Goal: Check status

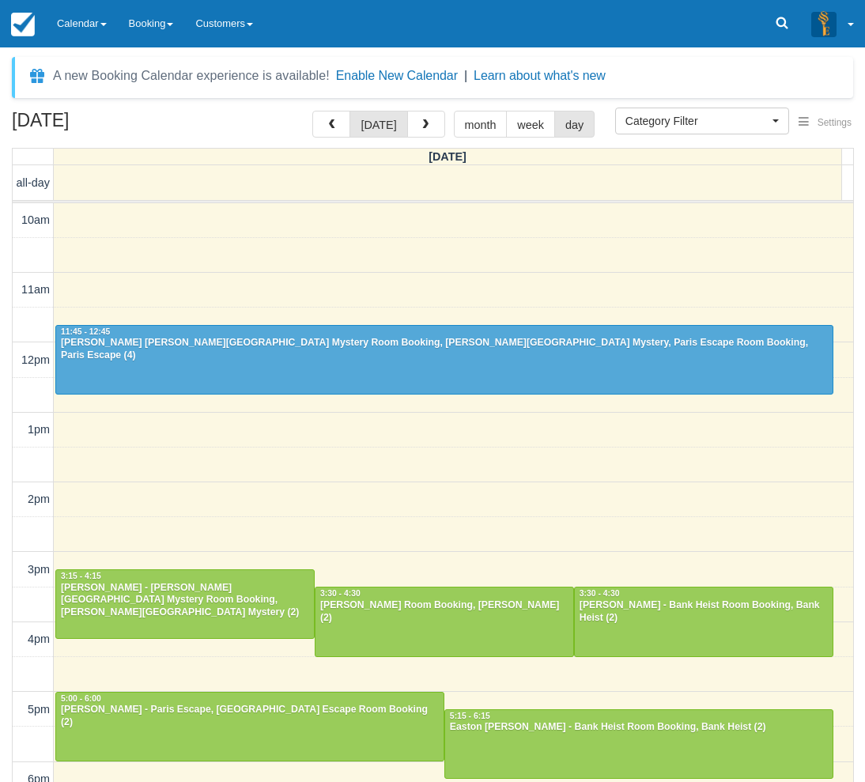
select select
click at [74, 32] on link "Calendar" at bounding box center [82, 23] width 72 height 47
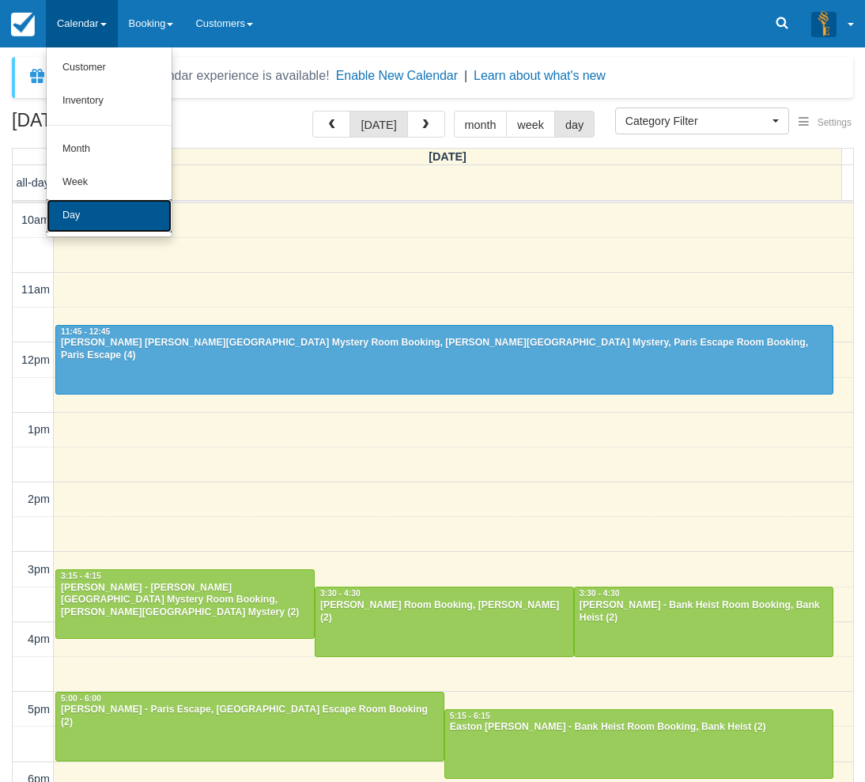
click at [128, 218] on link "Day" at bounding box center [109, 215] width 125 height 33
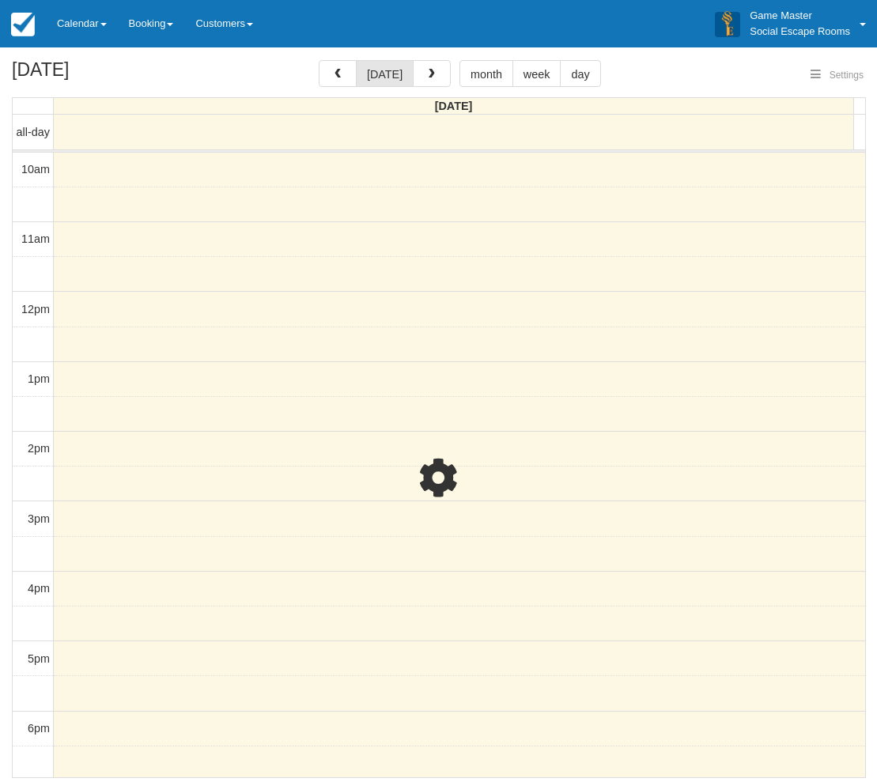
select select
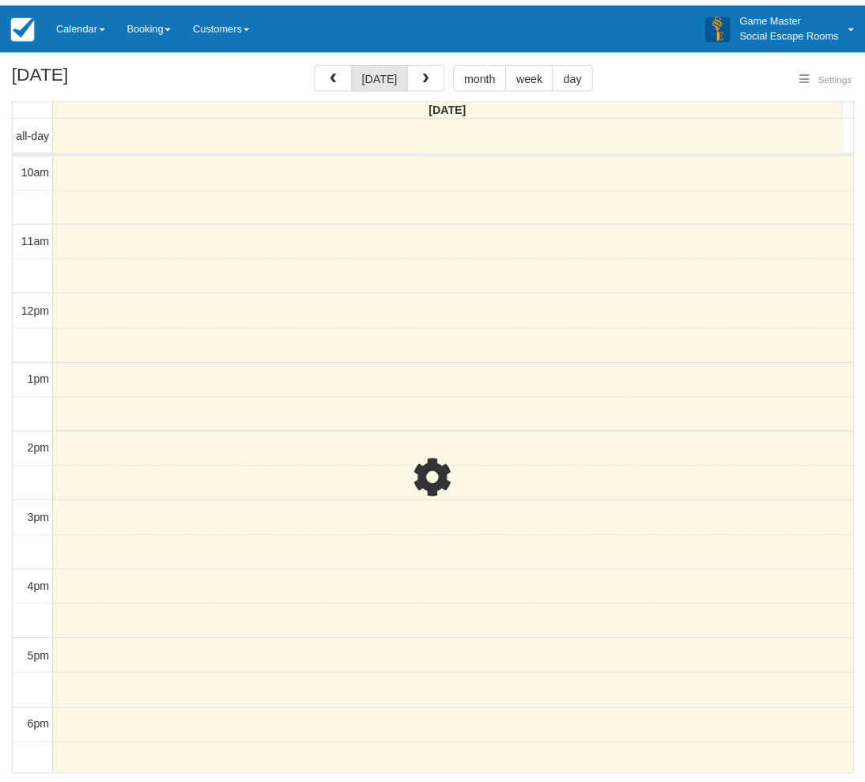
scroll to position [248, 0]
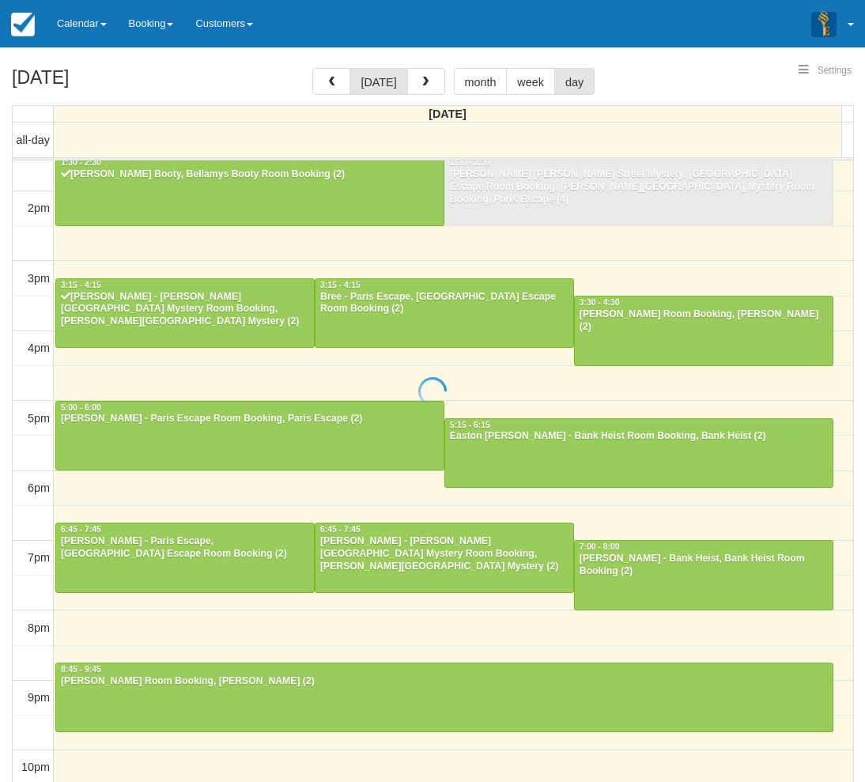
select select
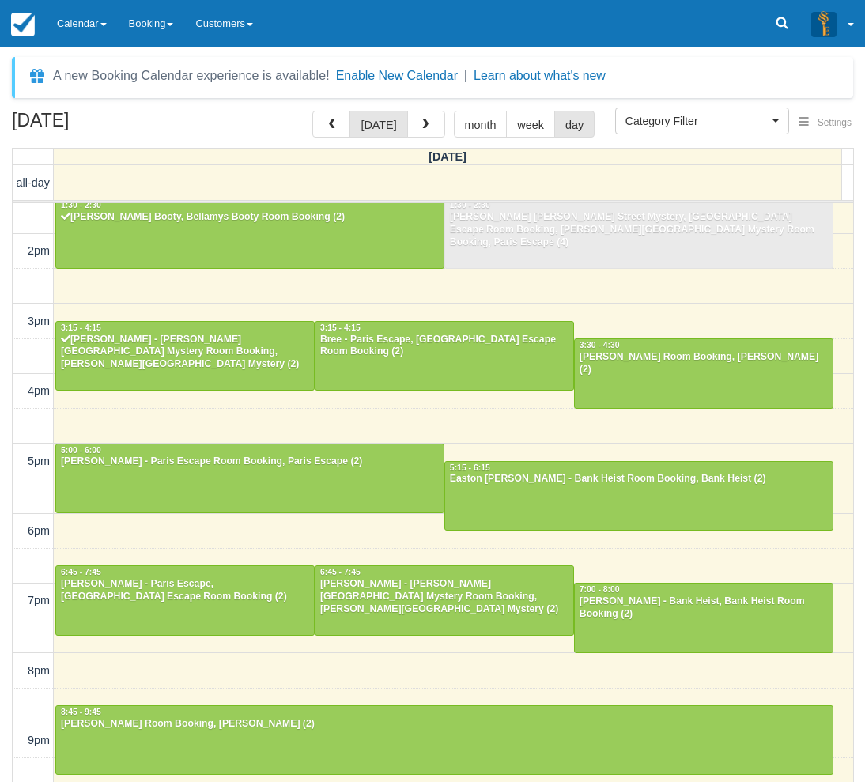
click at [3, 361] on div "August 16, 2025 today month week day Saturday all-day 10am 11am 12pm 1pm 2pm 3p…" at bounding box center [432, 470] width 865 height 718
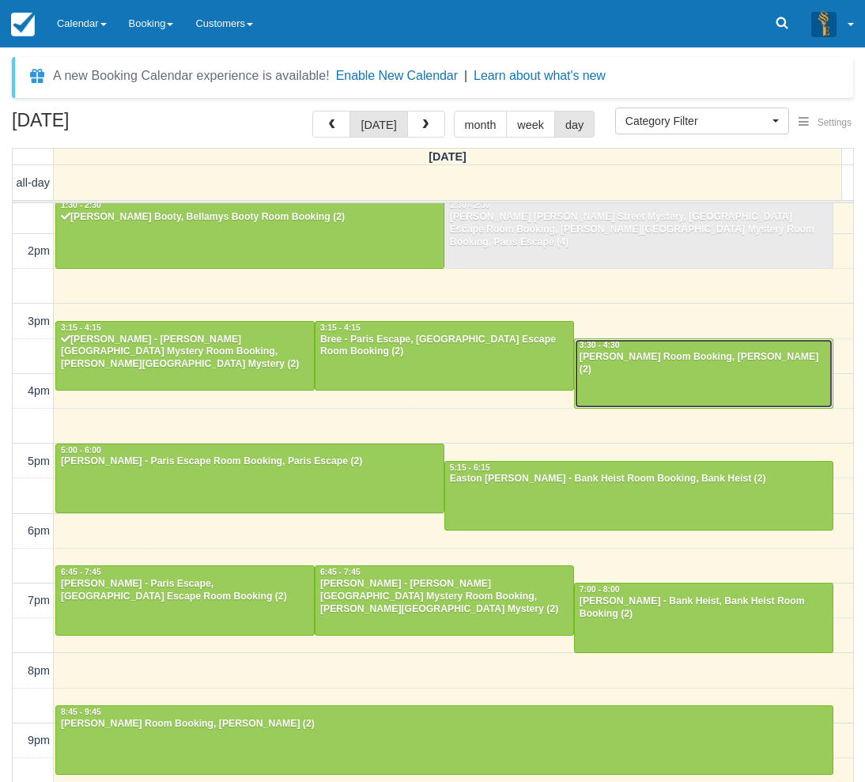
click at [614, 363] on div "[PERSON_NAME] Room Booking, [PERSON_NAME] (2)" at bounding box center [704, 363] width 250 height 25
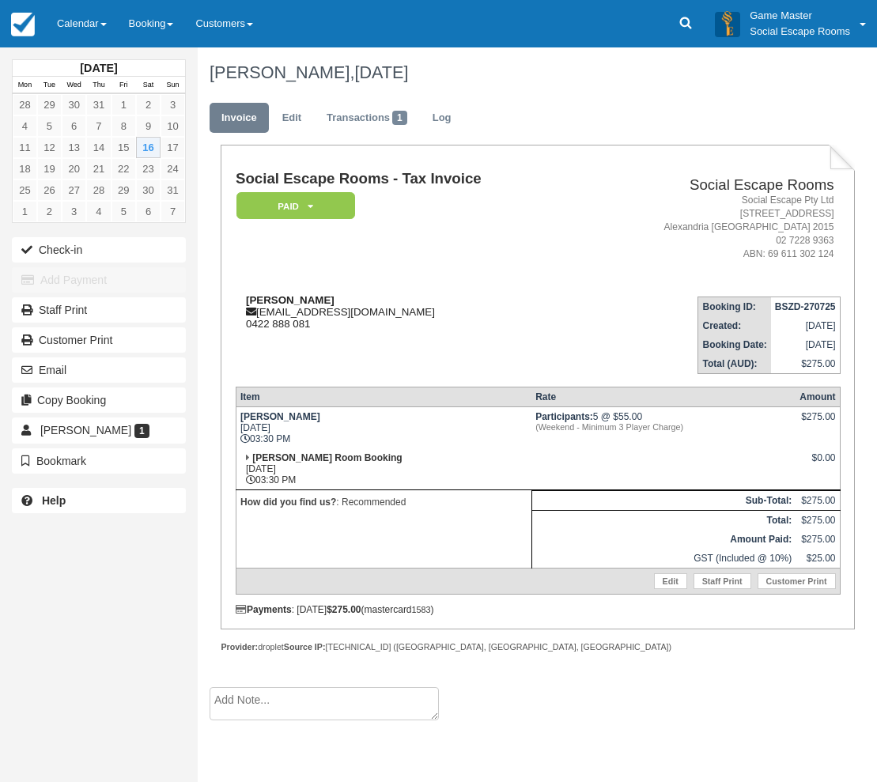
click at [266, 296] on strong "Brenda Morsillo" at bounding box center [290, 300] width 89 height 12
drag, startPoint x: 266, startPoint y: 296, endPoint x: 298, endPoint y: 293, distance: 32.6
click at [298, 293] on td "Brenda Morsillo mindtrav@tpg.com.au 0422 888 081" at bounding box center [409, 329] width 347 height 90
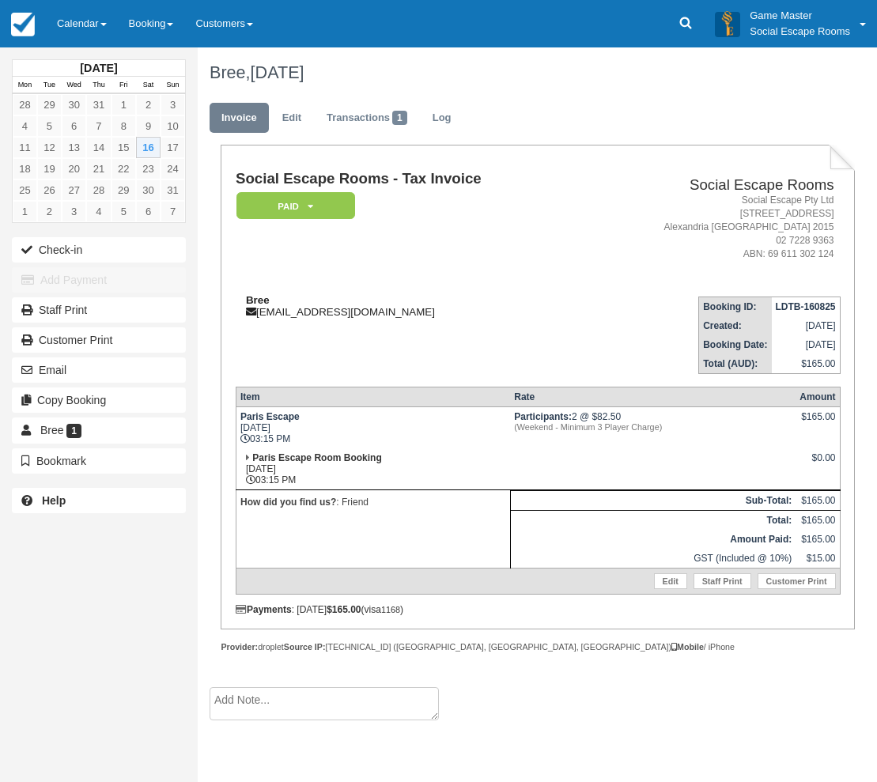
click at [295, 312] on div "Bree [EMAIL_ADDRESS][DOMAIN_NAME]" at bounding box center [409, 306] width 347 height 24
click at [294, 312] on div "Bree breesimpson157@gmail.com" at bounding box center [409, 306] width 347 height 24
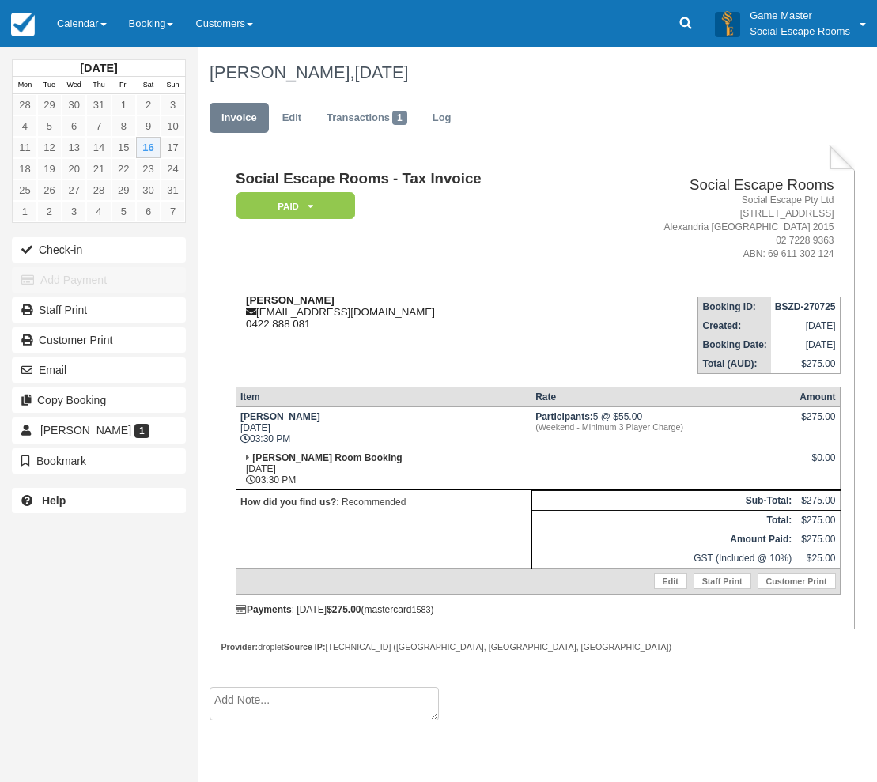
click at [262, 297] on strong "[PERSON_NAME]" at bounding box center [290, 300] width 89 height 12
drag, startPoint x: 262, startPoint y: 297, endPoint x: 290, endPoint y: 295, distance: 27.7
click at [290, 295] on strong "Brenda Morsillo" at bounding box center [290, 300] width 89 height 12
copy strong "Brenda Morsillo"
click at [376, 244] on td "Social Escape Rooms - Tax Invoice Paid   Pending Reserved Deposit Blocked for C…" at bounding box center [409, 227] width 347 height 112
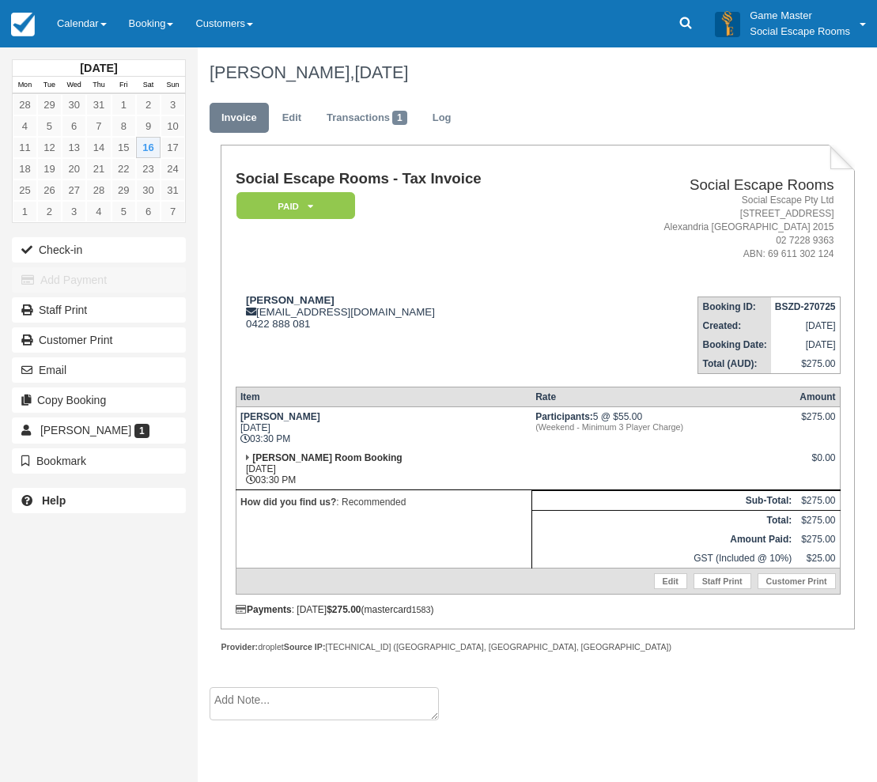
click at [98, 55] on div "August 2025 Mon Tue Wed Thu Fri Sat Sun 28 29 30 31 1 2 3 4 5 6 7 8 9 10 11 12 …" at bounding box center [99, 287] width 174 height 480
click at [97, 36] on link "Calendar" at bounding box center [82, 23] width 72 height 47
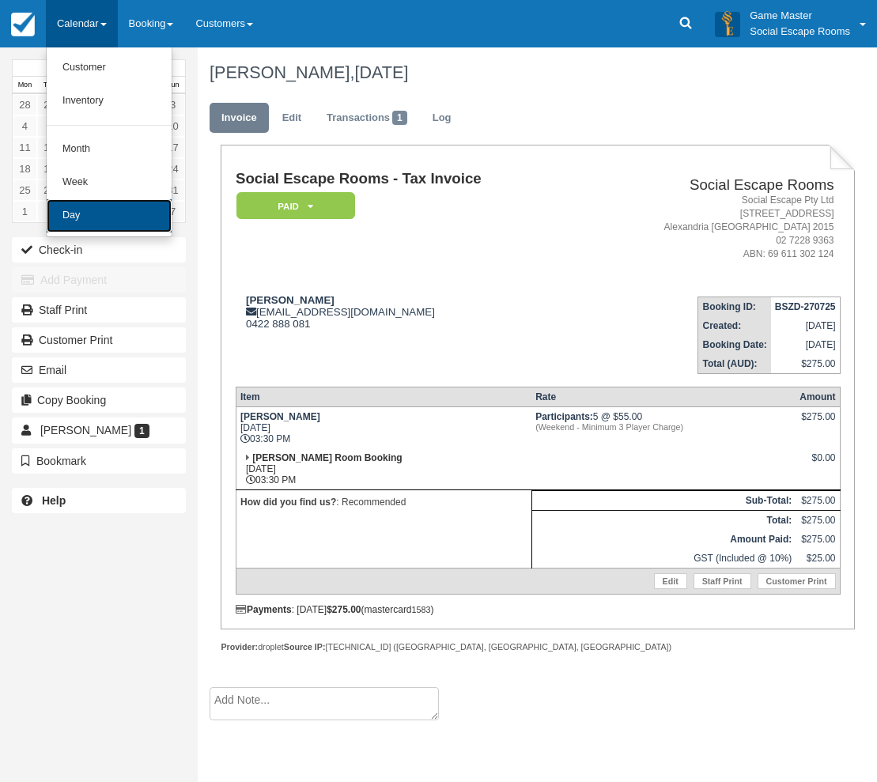
click at [85, 227] on link "Day" at bounding box center [109, 215] width 125 height 33
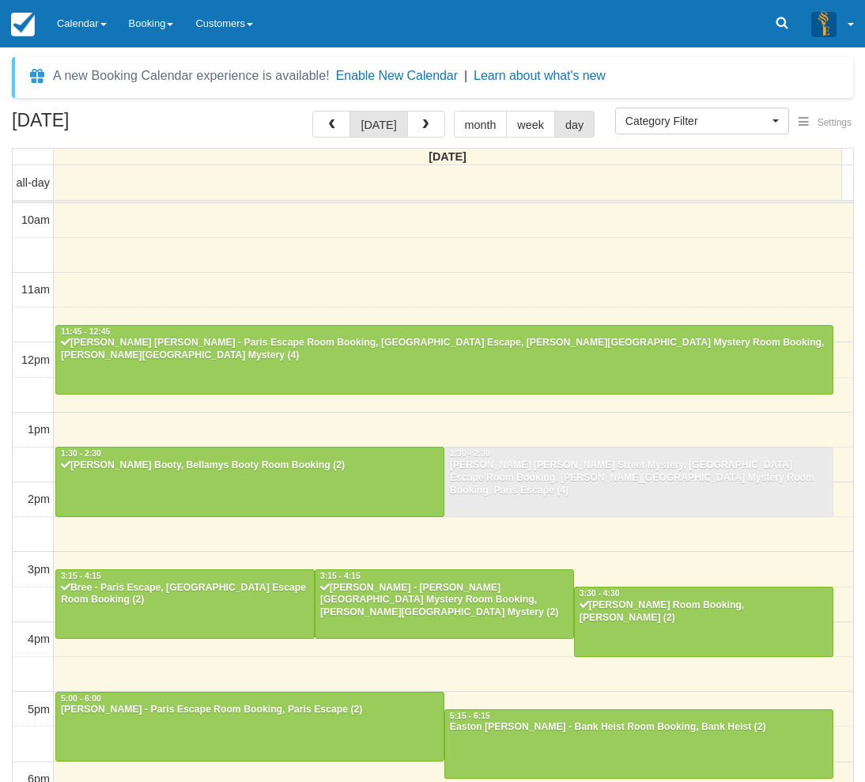
select select
